Goal: Information Seeking & Learning: Learn about a topic

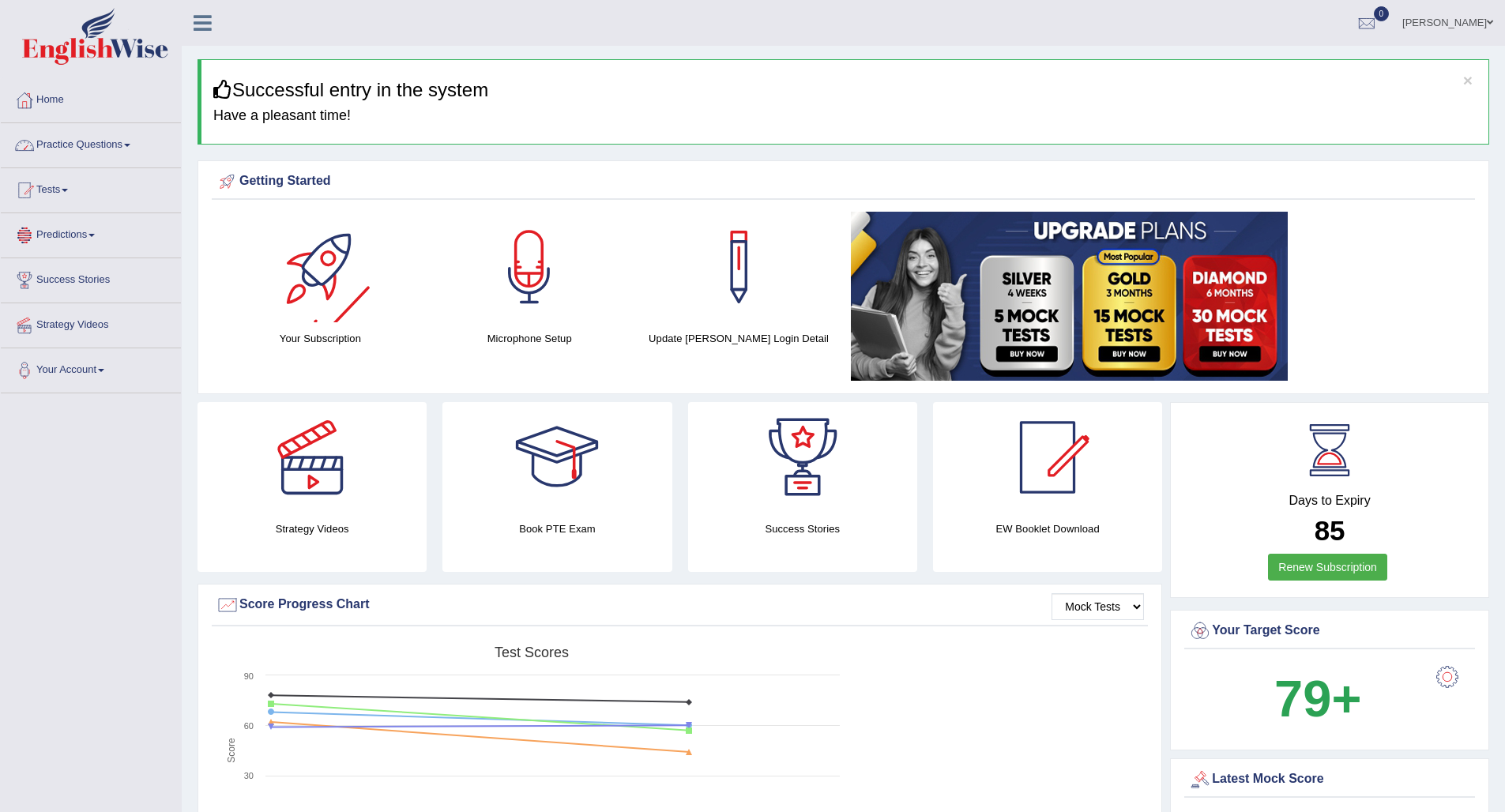
click at [107, 141] on link "Practice Questions" at bounding box center [91, 143] width 180 height 40
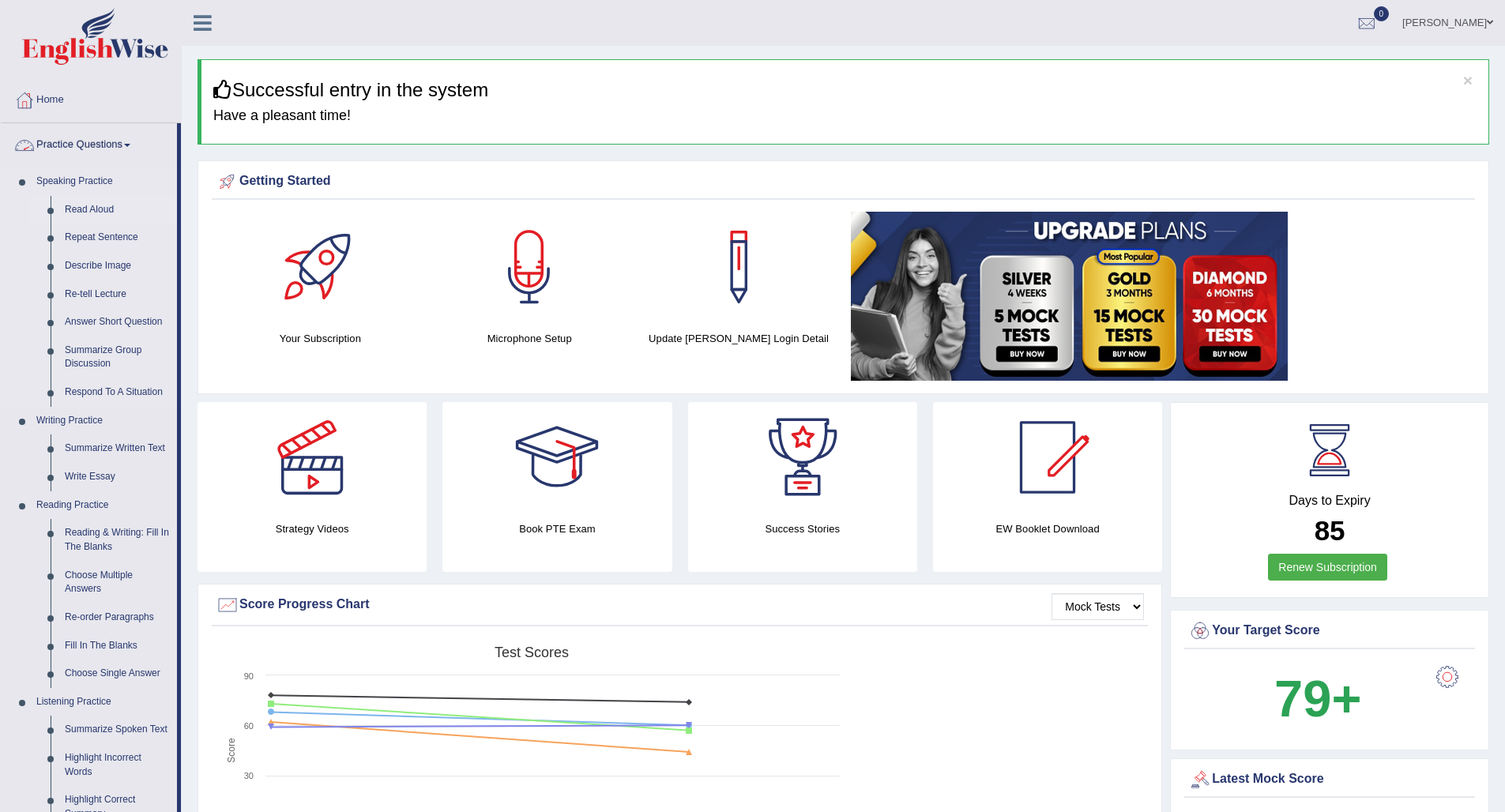
click at [104, 208] on link "Read Aloud" at bounding box center [116, 210] width 119 height 28
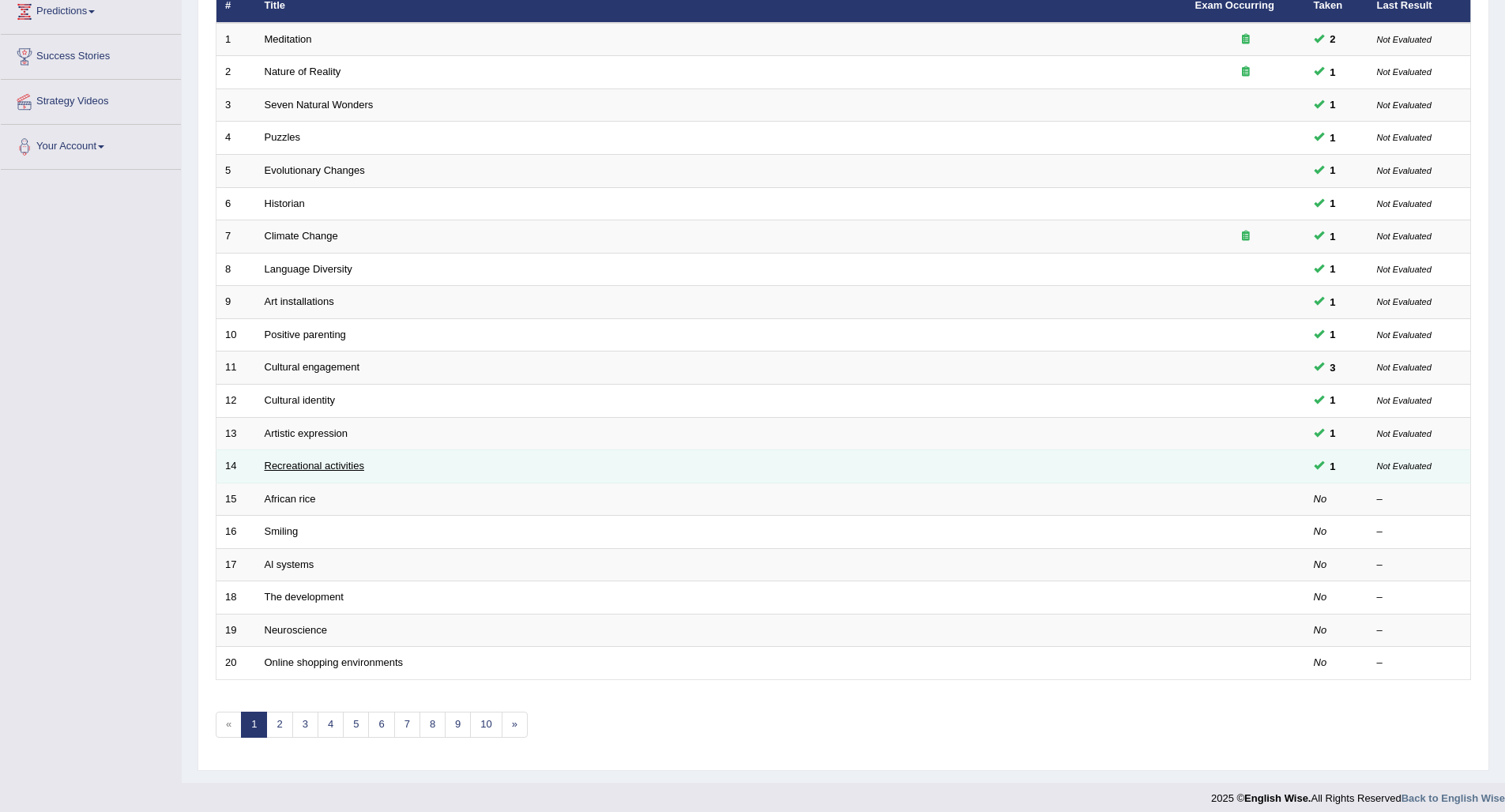
click at [322, 460] on link "Recreational activities" at bounding box center [314, 466] width 100 height 12
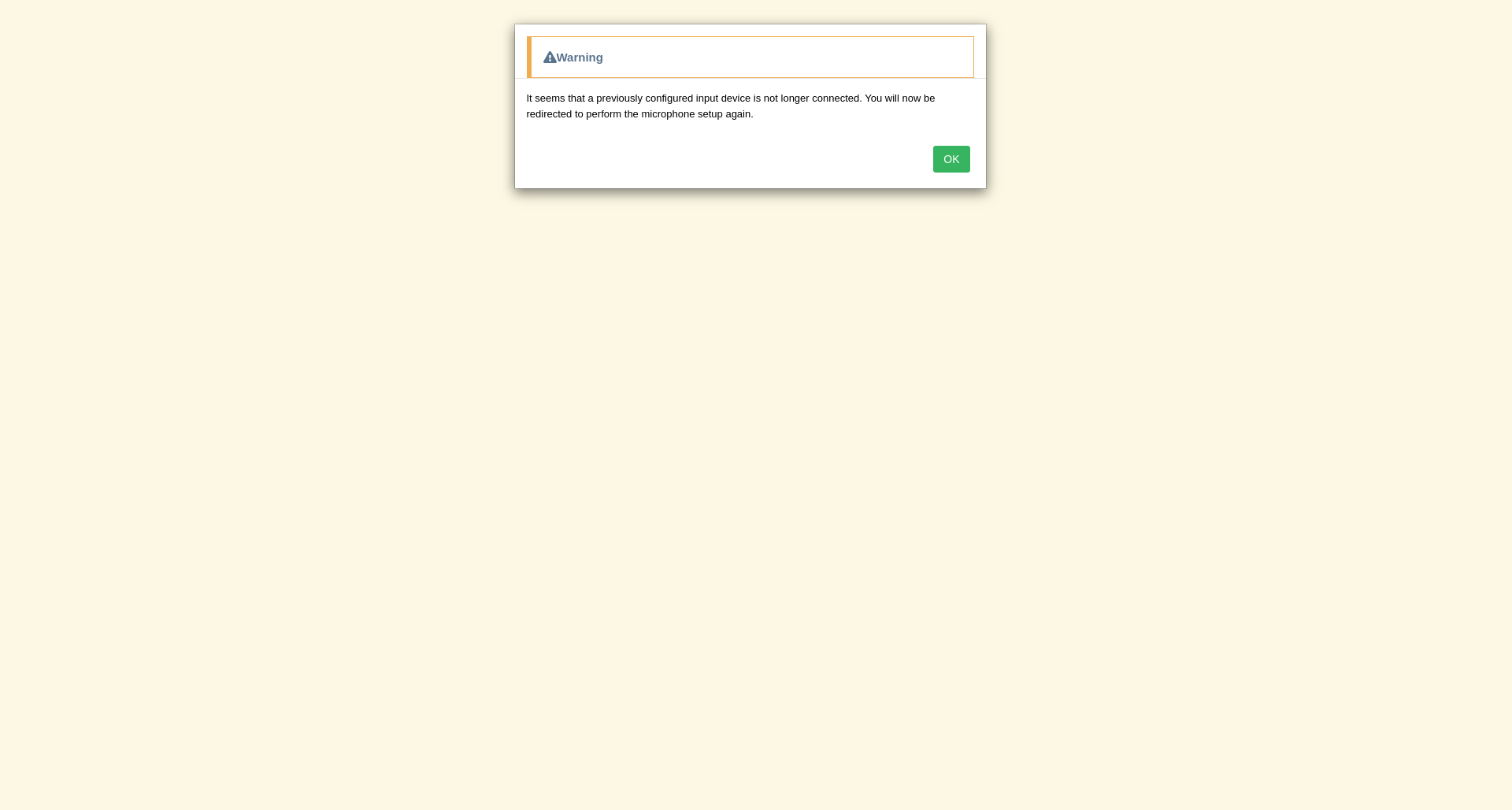
click at [953, 162] on button "OK" at bounding box center [951, 160] width 36 height 27
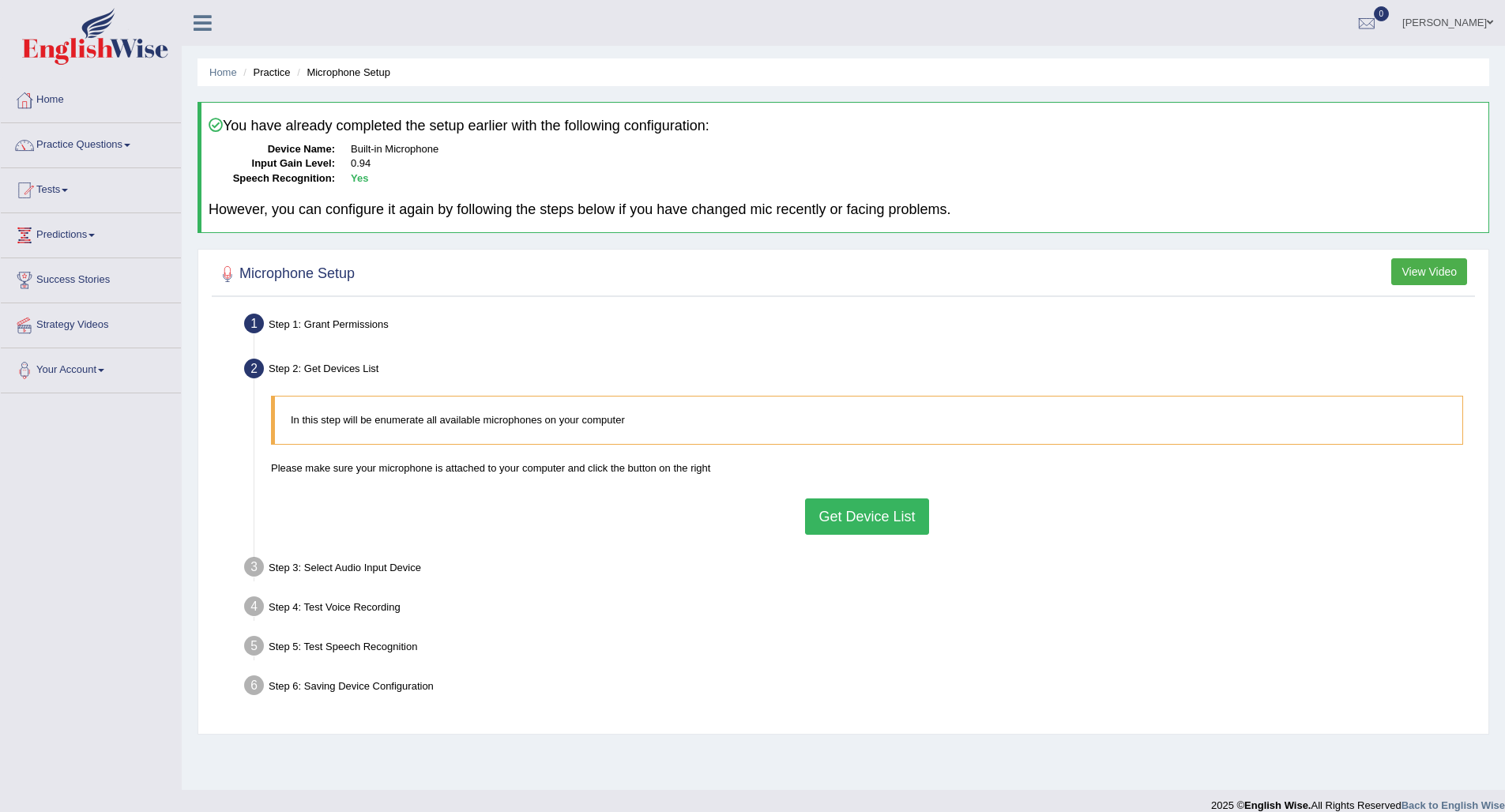
click at [859, 515] on button "Get Device List" at bounding box center [867, 516] width 123 height 36
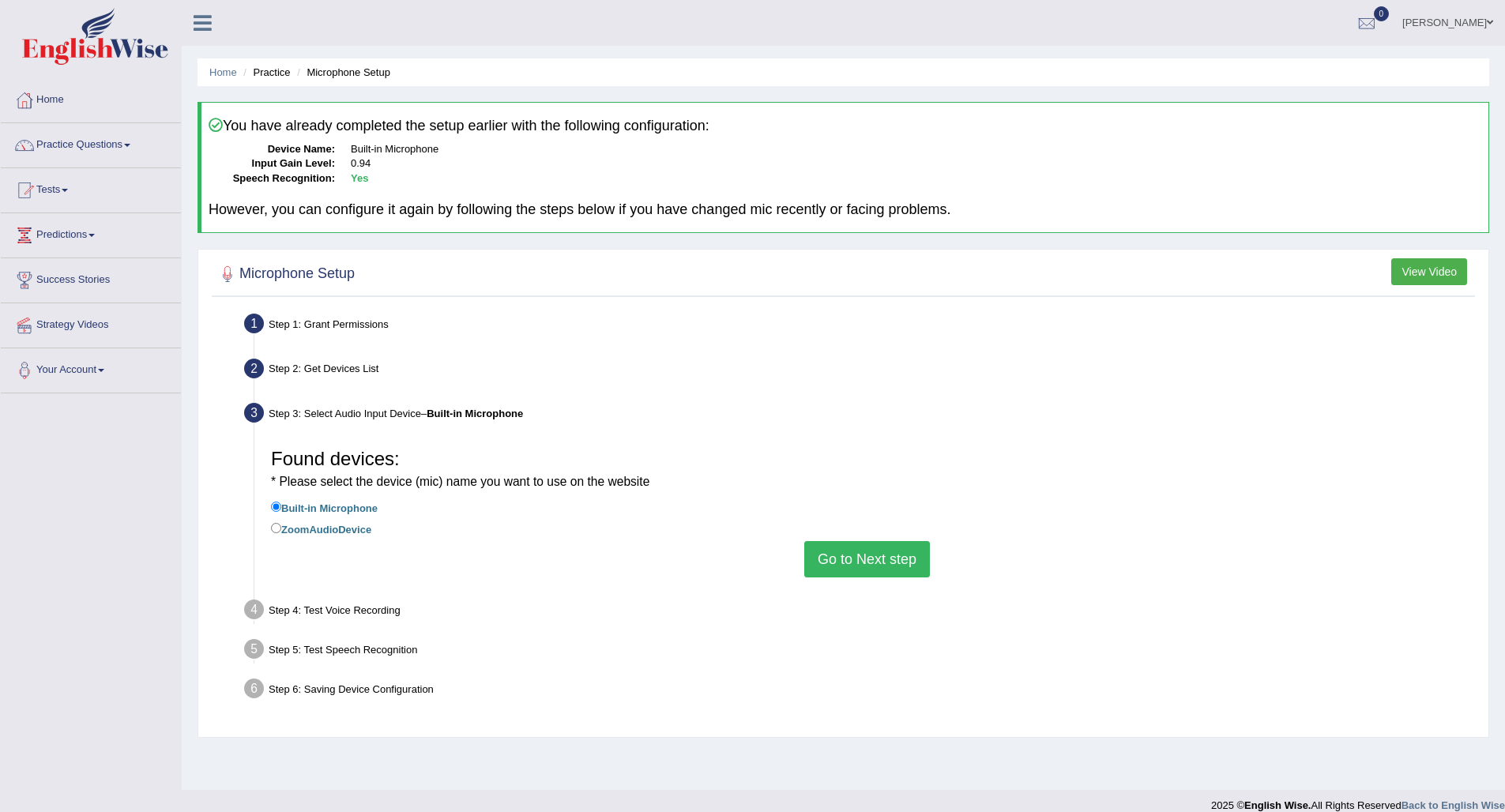
click at [840, 545] on button "Go to Next step" at bounding box center [867, 559] width 125 height 36
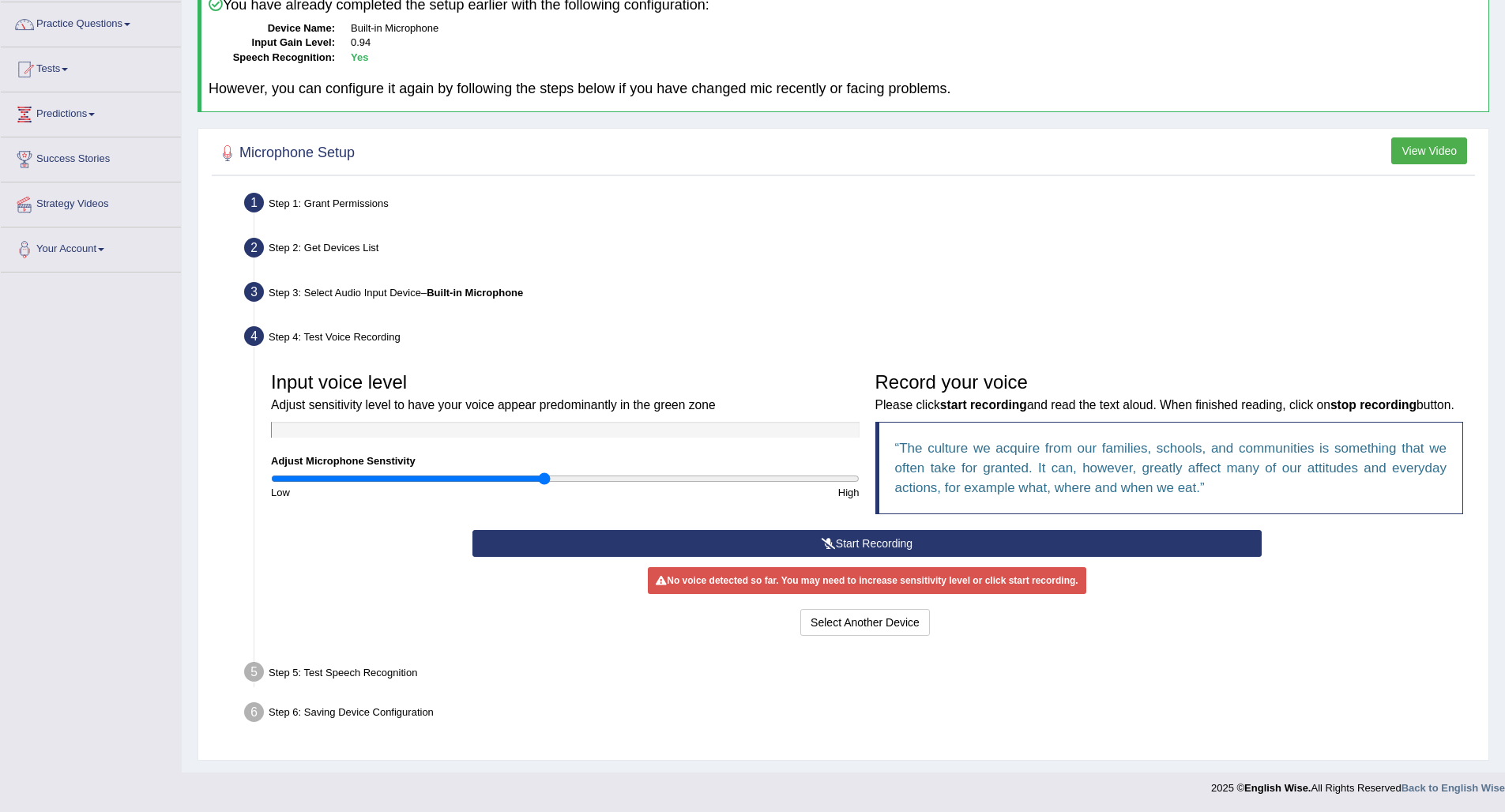
scroll to position [117, 0]
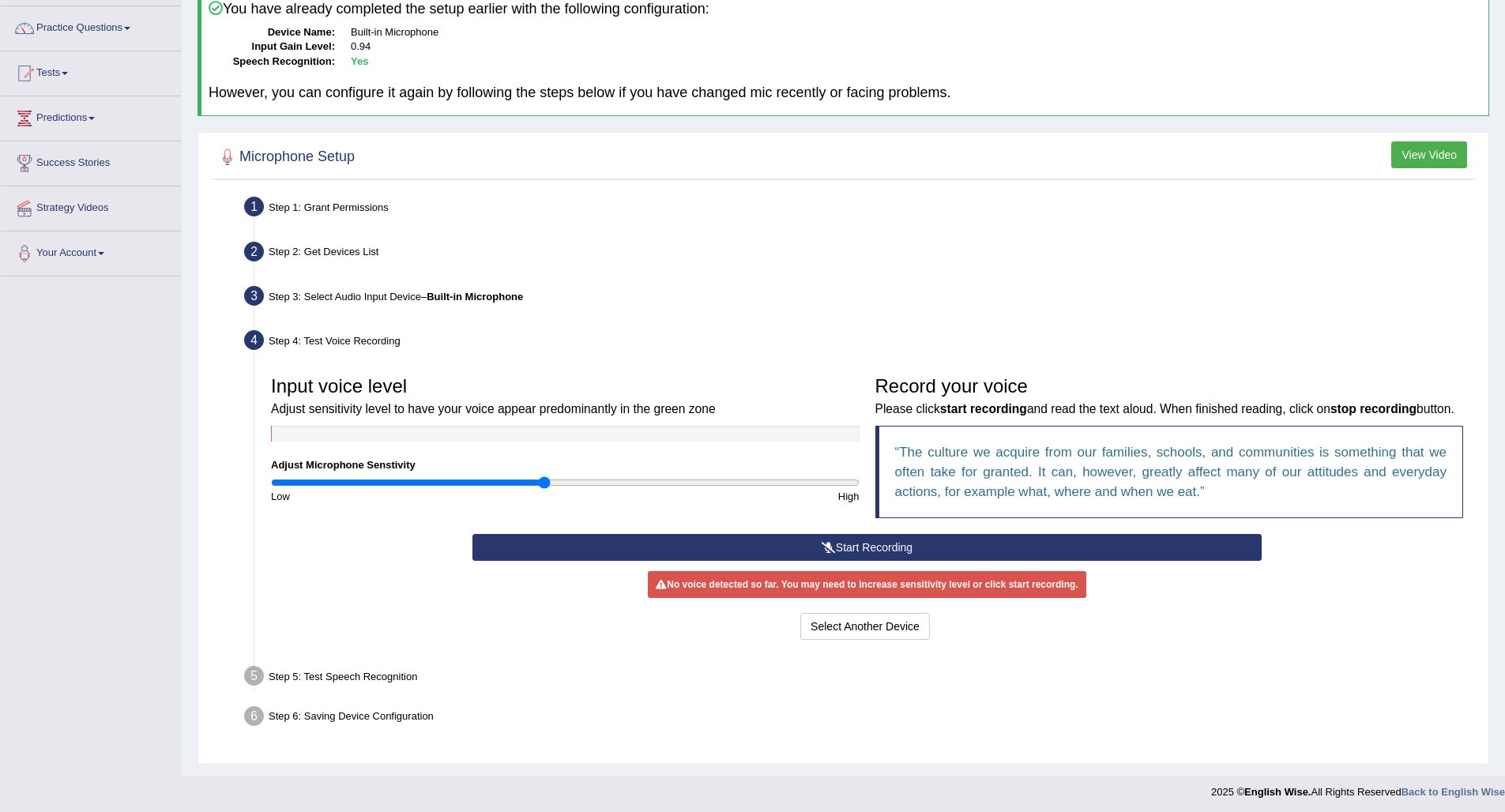
click at [836, 561] on button "Start Recording" at bounding box center [867, 547] width 789 height 27
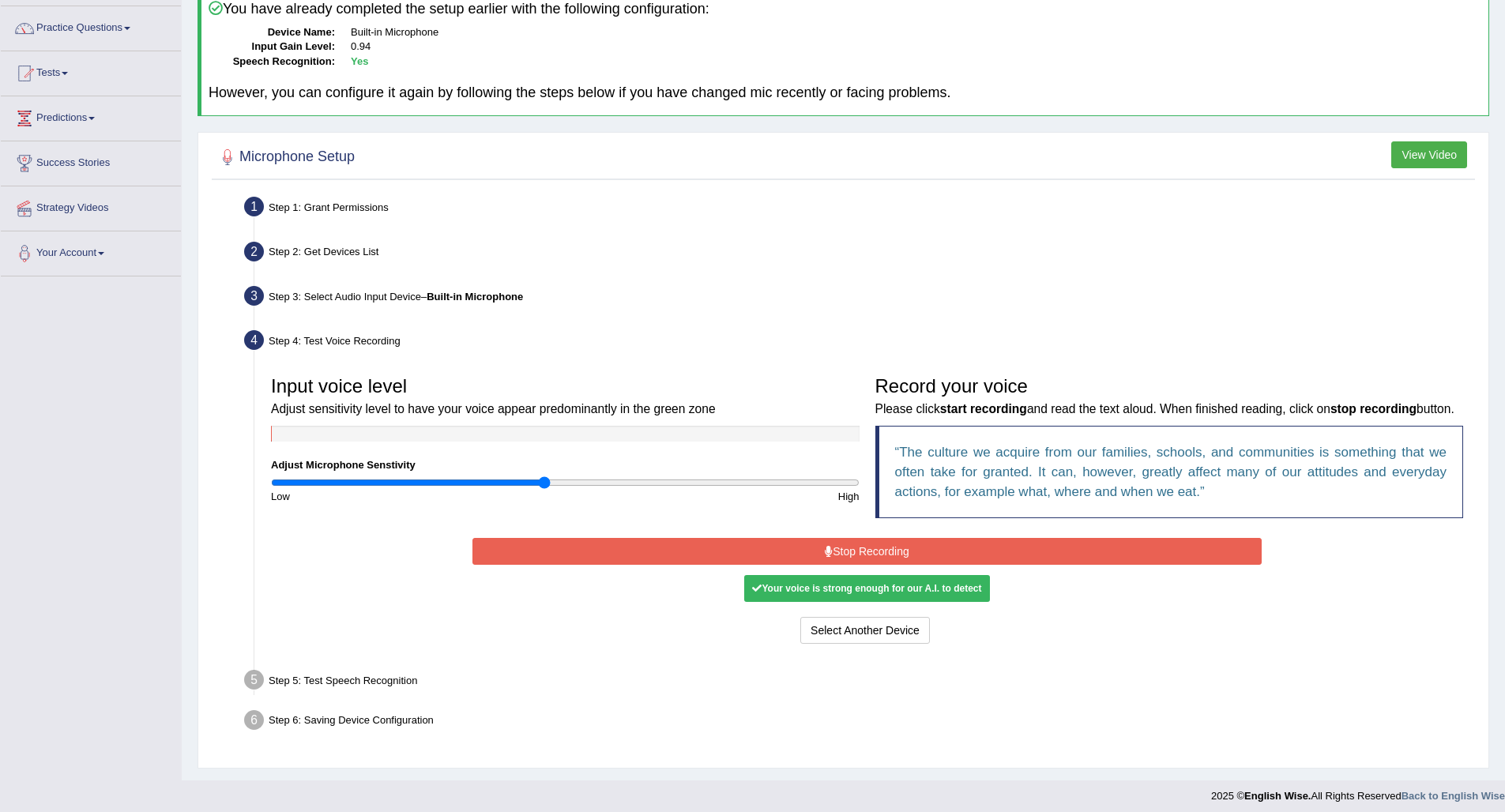
click at [835, 564] on button "Stop Recording" at bounding box center [867, 551] width 789 height 27
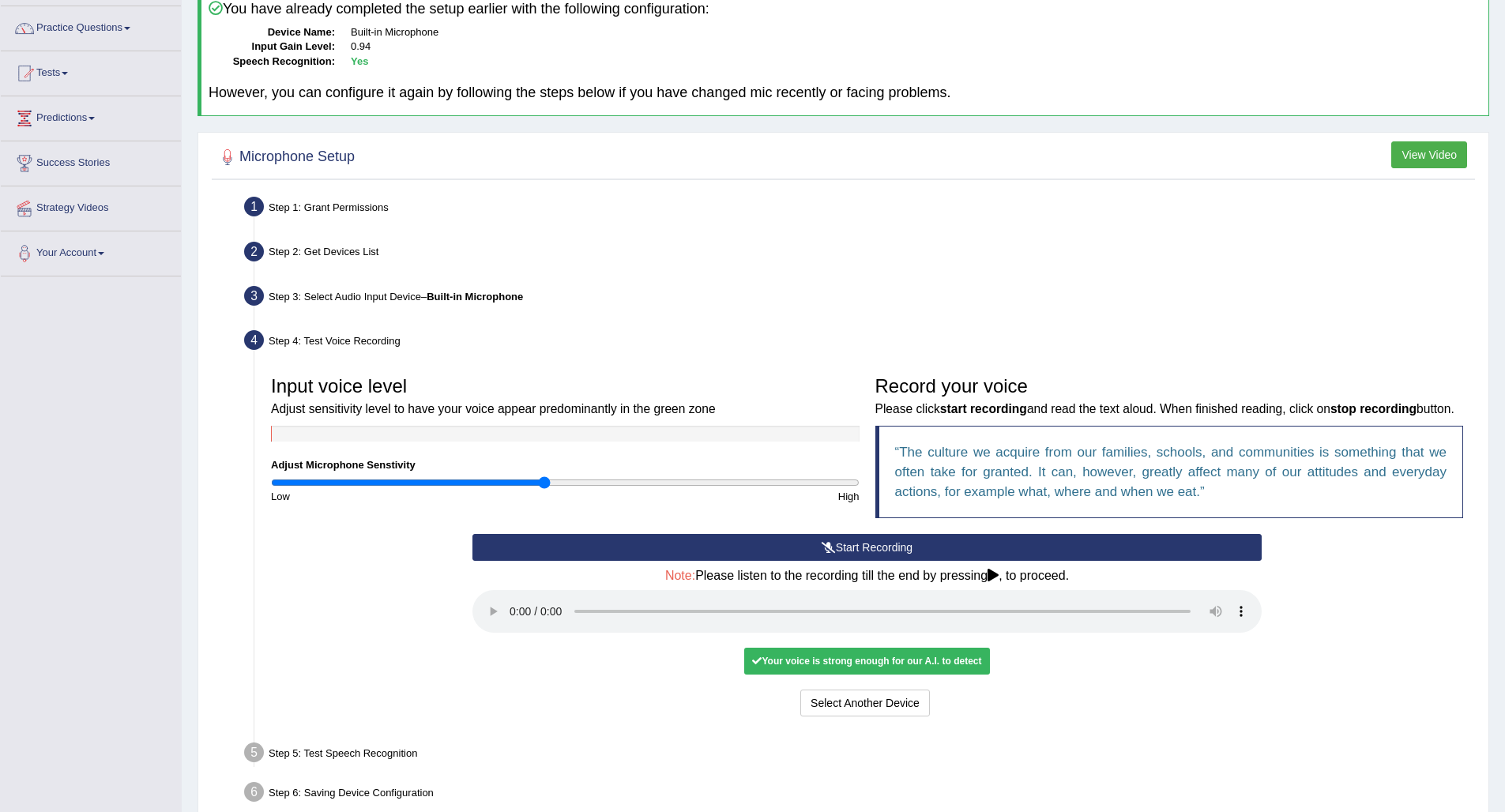
click at [513, 625] on audio at bounding box center [867, 611] width 789 height 43
click at [915, 702] on button "Voice is ok. Go to Next step" at bounding box center [932, 703] width 156 height 27
click at [915, 702] on ul "Step 1: Grant Permissions To access your microphone(s), we need permission to a…" at bounding box center [843, 502] width 1256 height 620
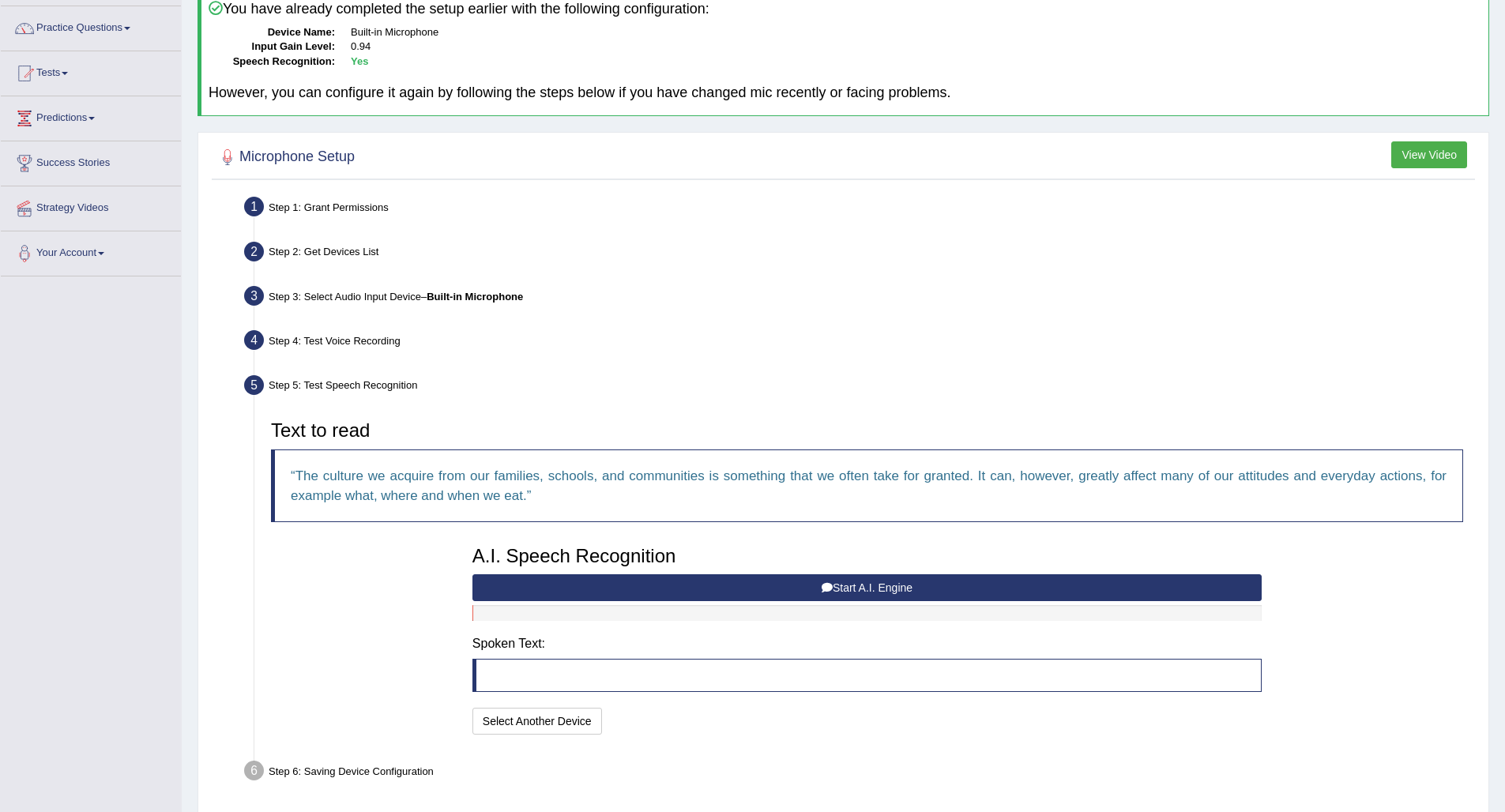
click at [602, 585] on button "Start A.I. Engine" at bounding box center [867, 588] width 789 height 27
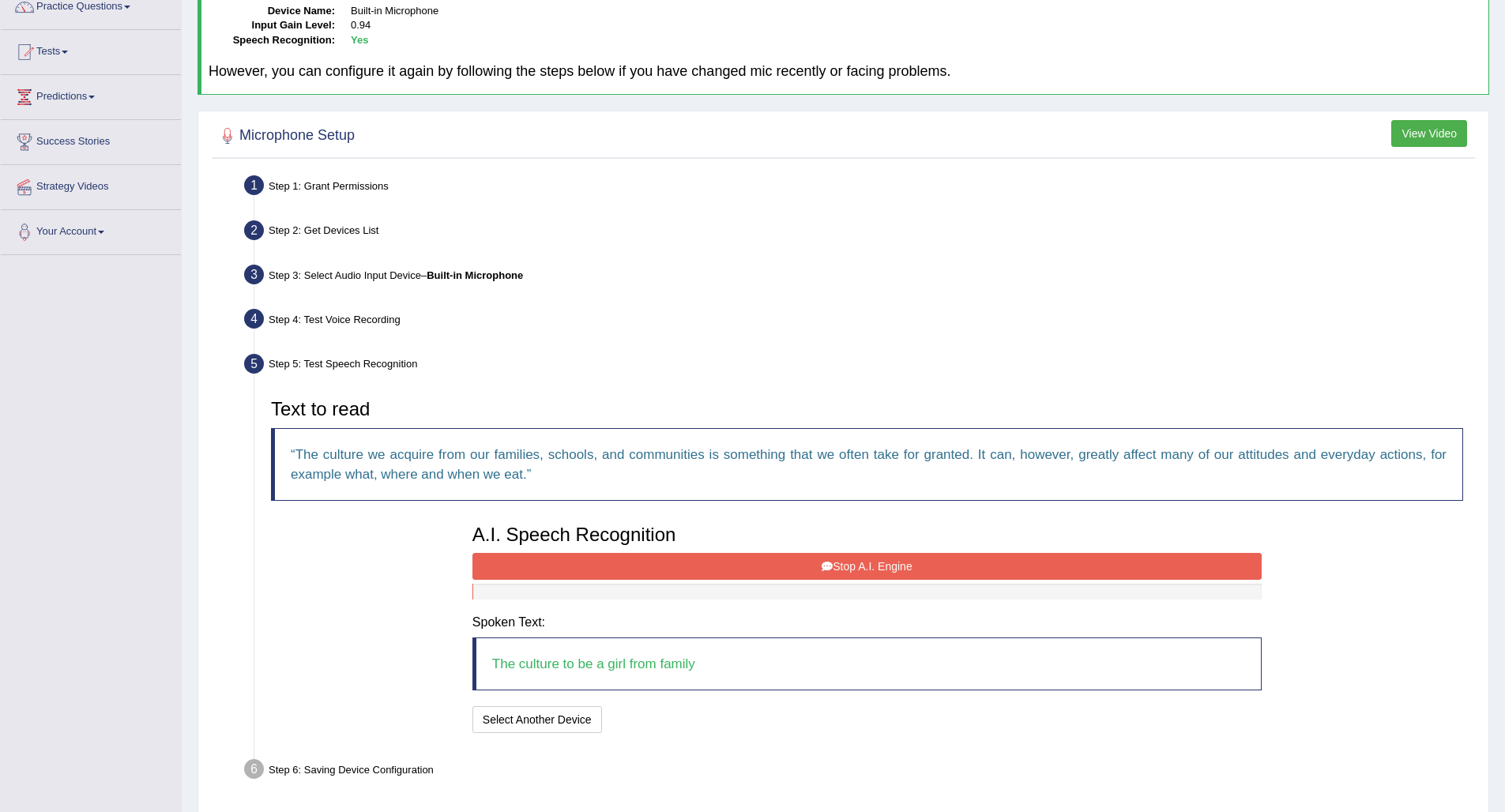
scroll to position [173, 0]
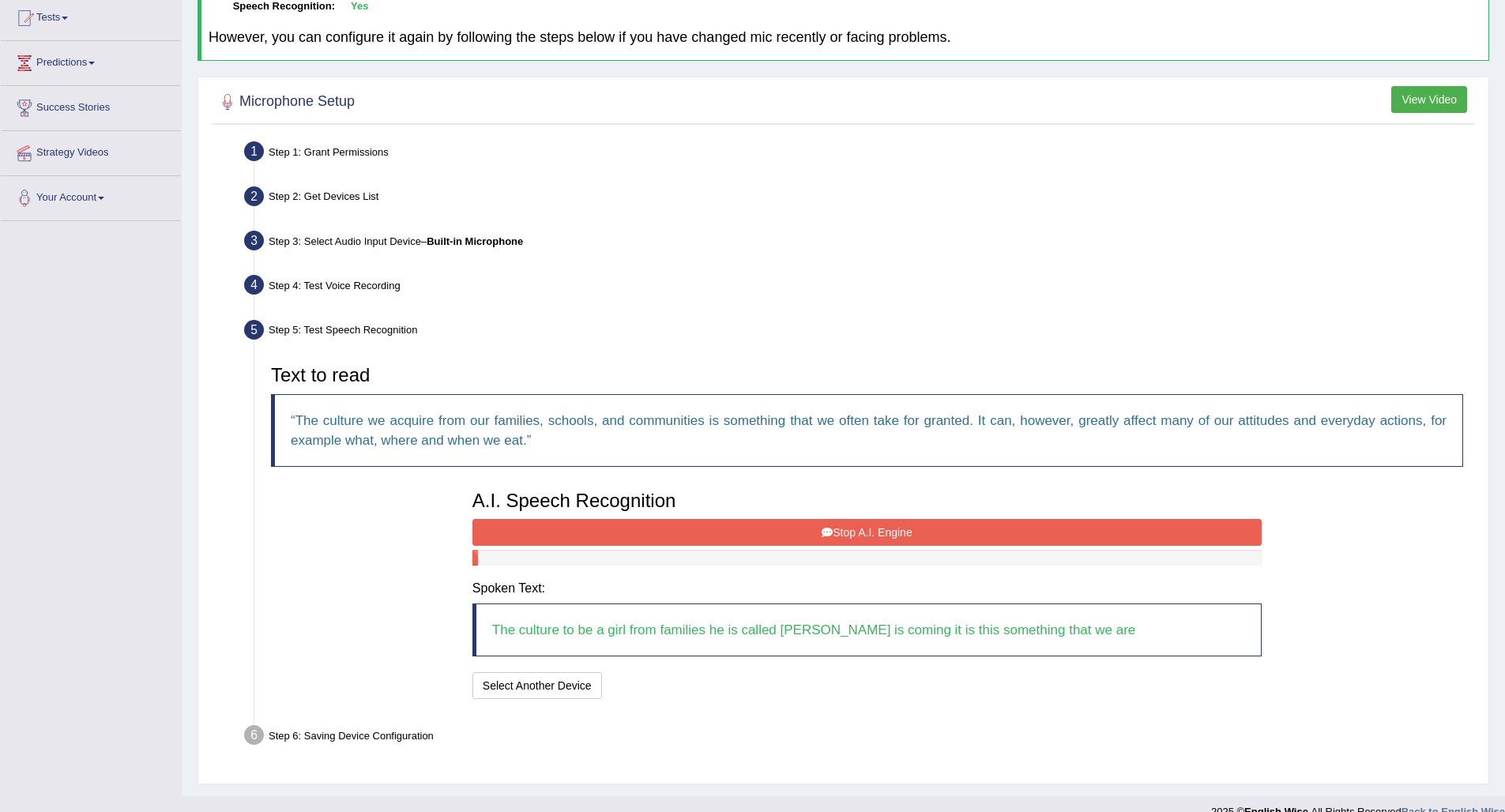
click at [768, 531] on button "Stop A.I. Engine" at bounding box center [867, 533] width 789 height 27
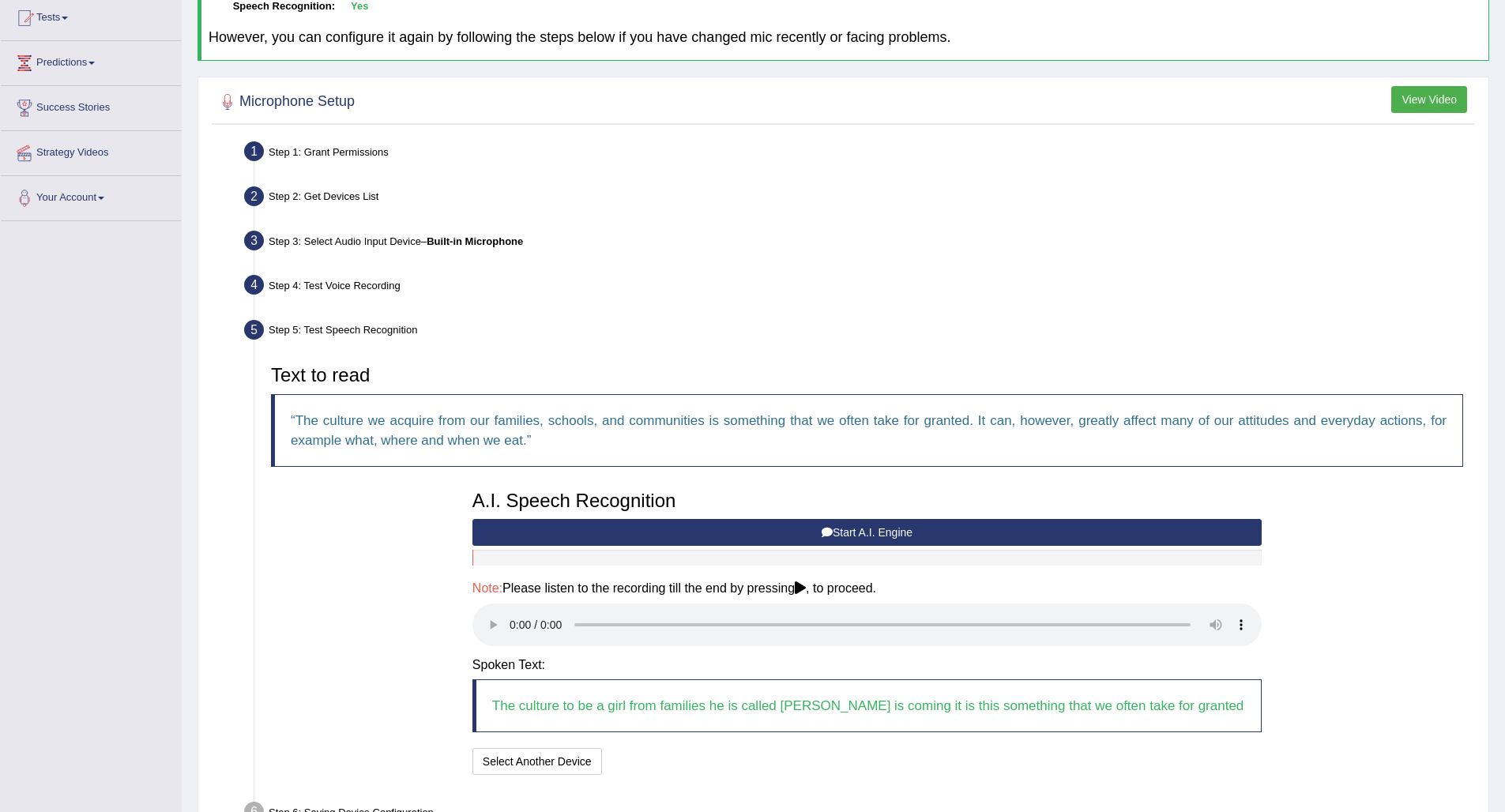
click at [508, 610] on audio at bounding box center [867, 625] width 789 height 43
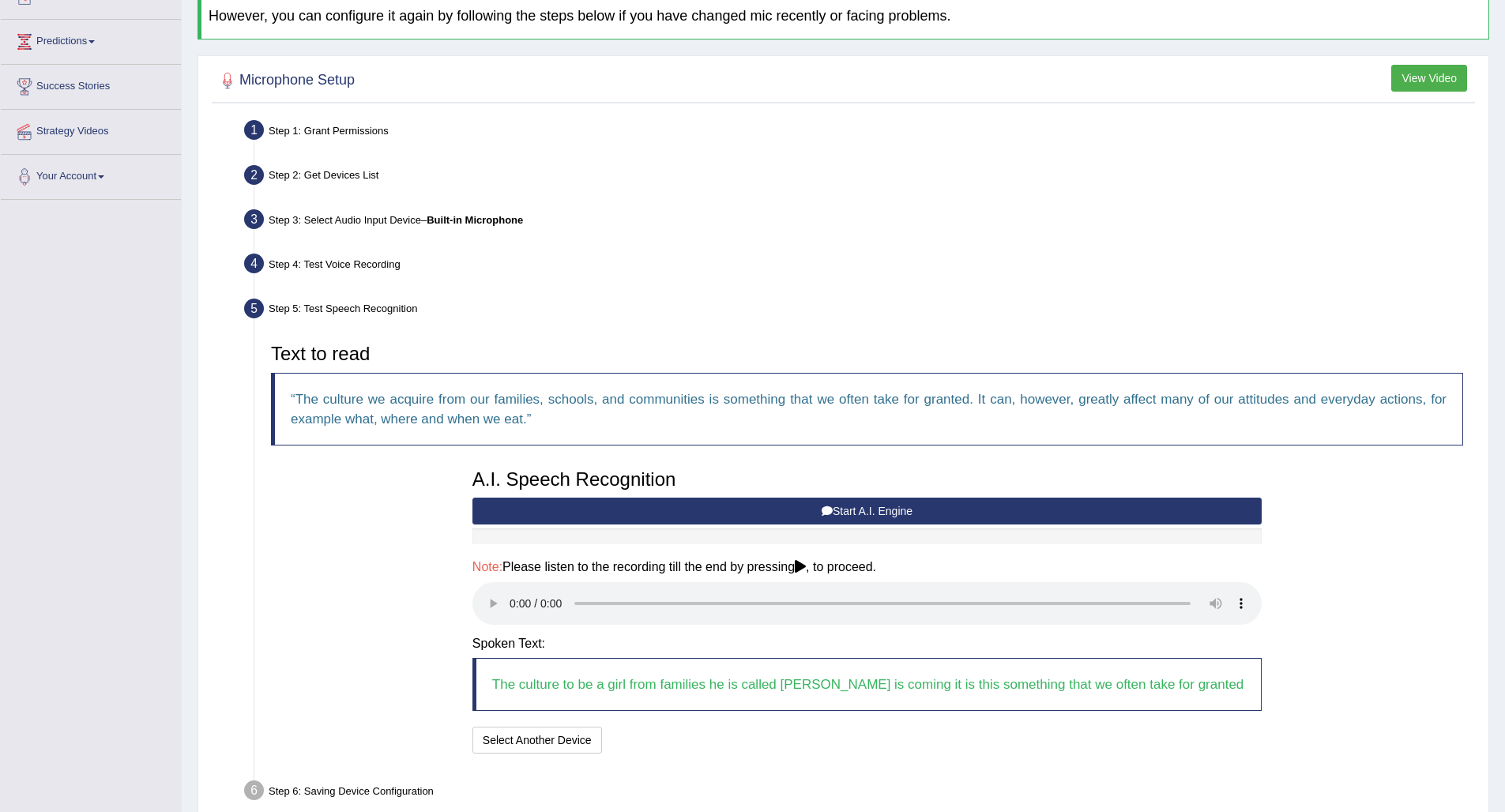
scroll to position [249, 0]
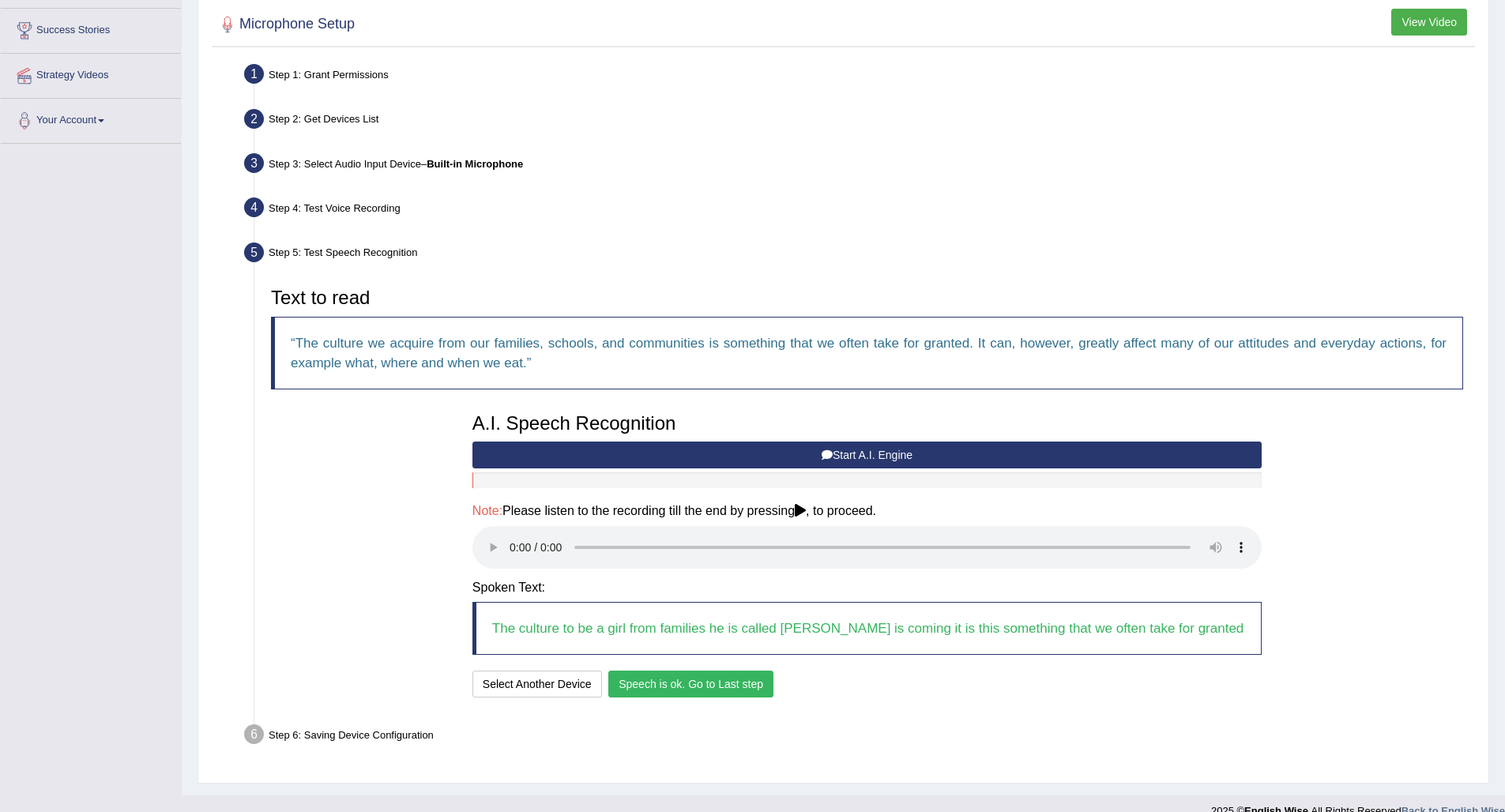
click at [675, 670] on button "Speech is ok. Go to Last step" at bounding box center [691, 684] width 165 height 27
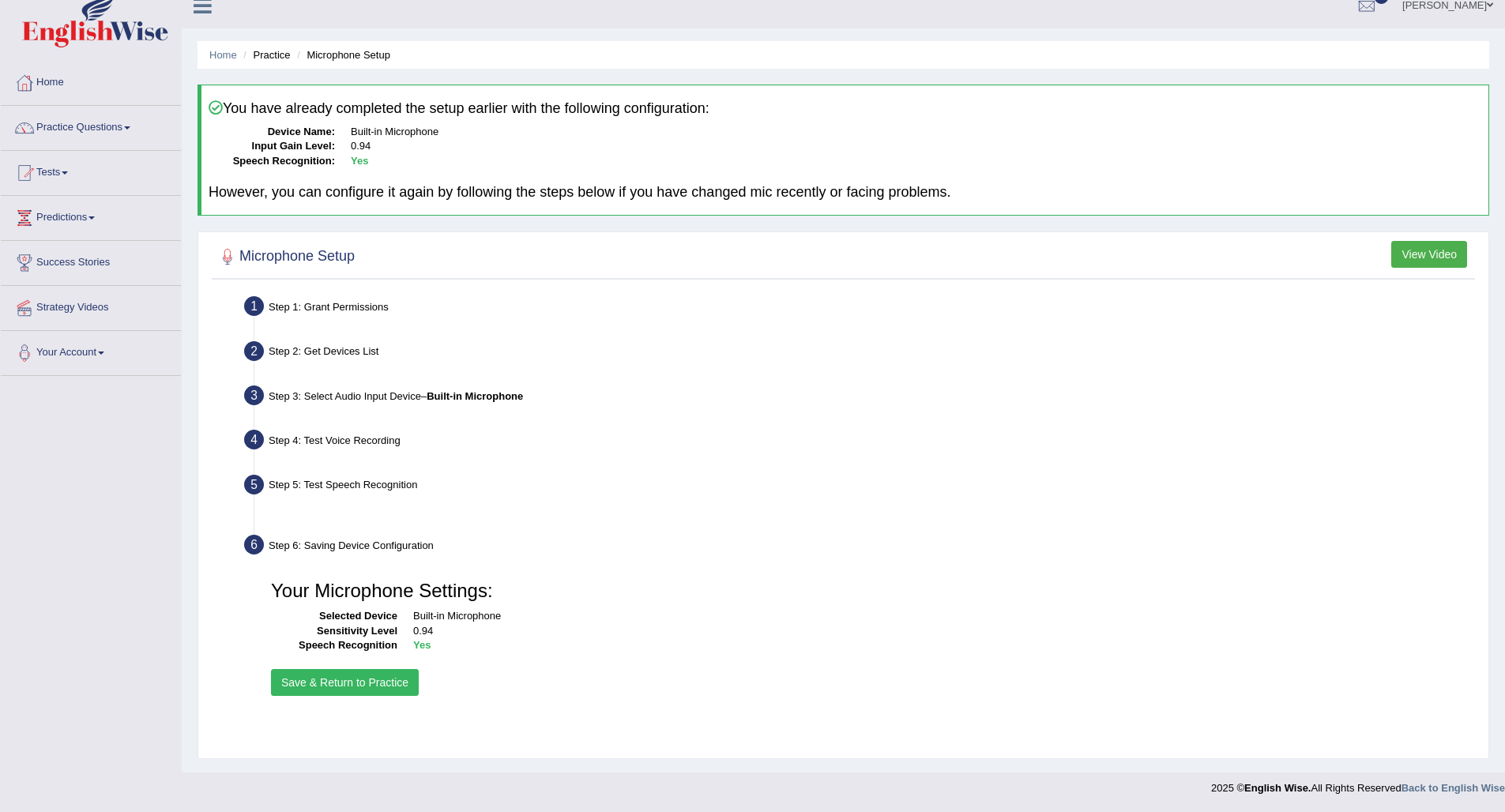
scroll to position [17, 0]
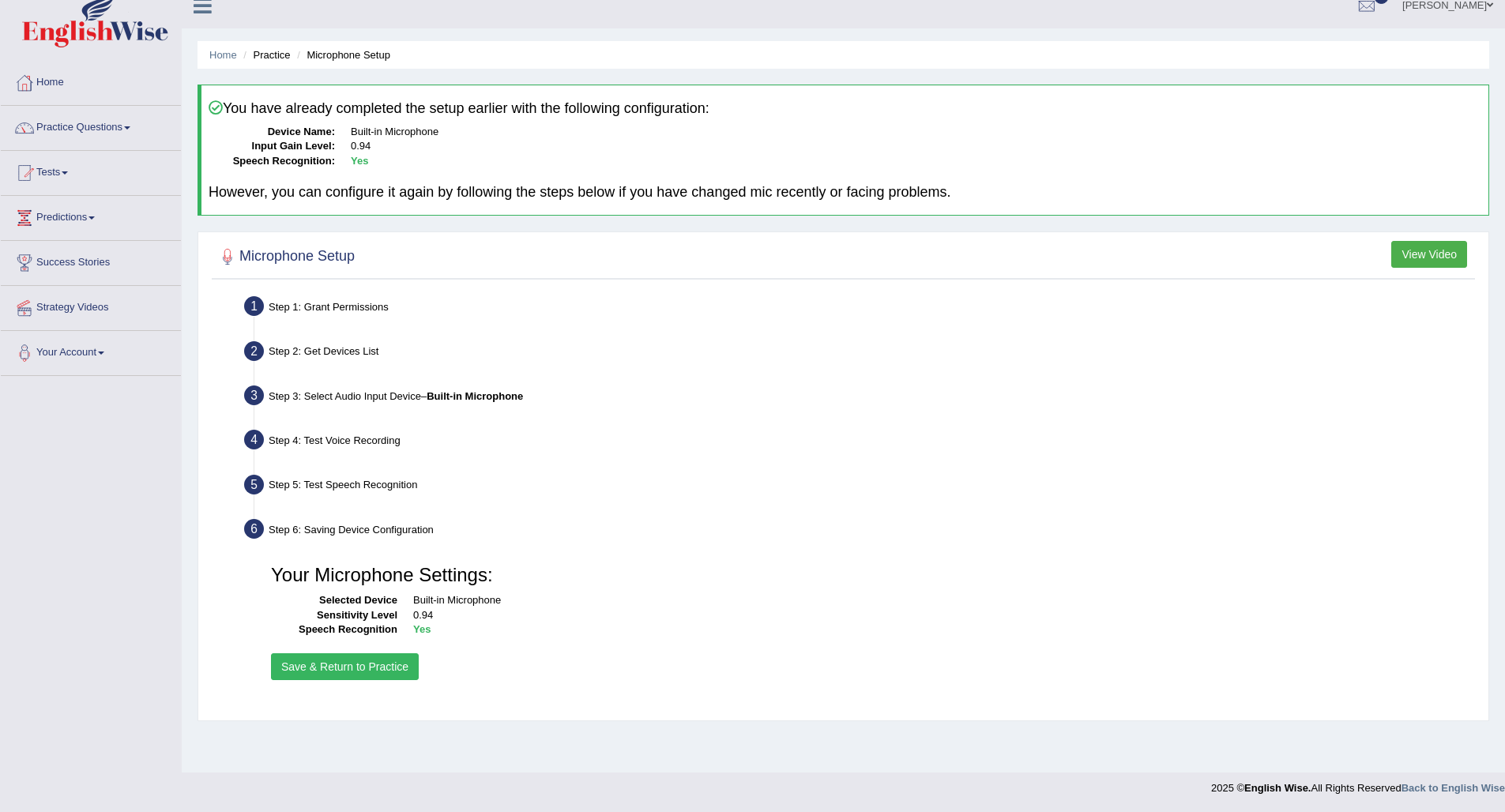
click at [393, 666] on button "Save & Return to Practice" at bounding box center [344, 666] width 147 height 27
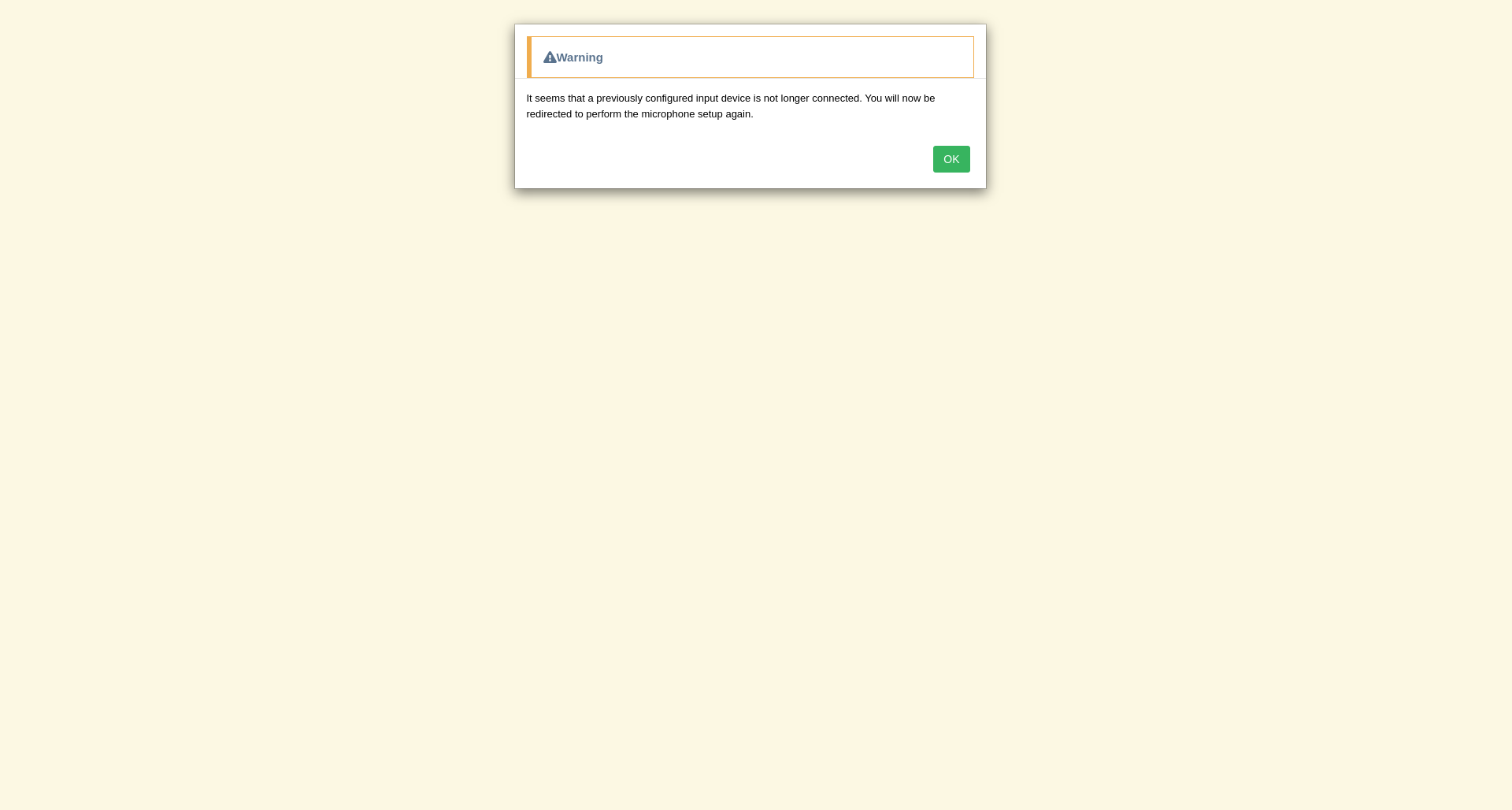
click at [947, 153] on button "OK" at bounding box center [951, 160] width 36 height 27
